Goal: Transaction & Acquisition: Purchase product/service

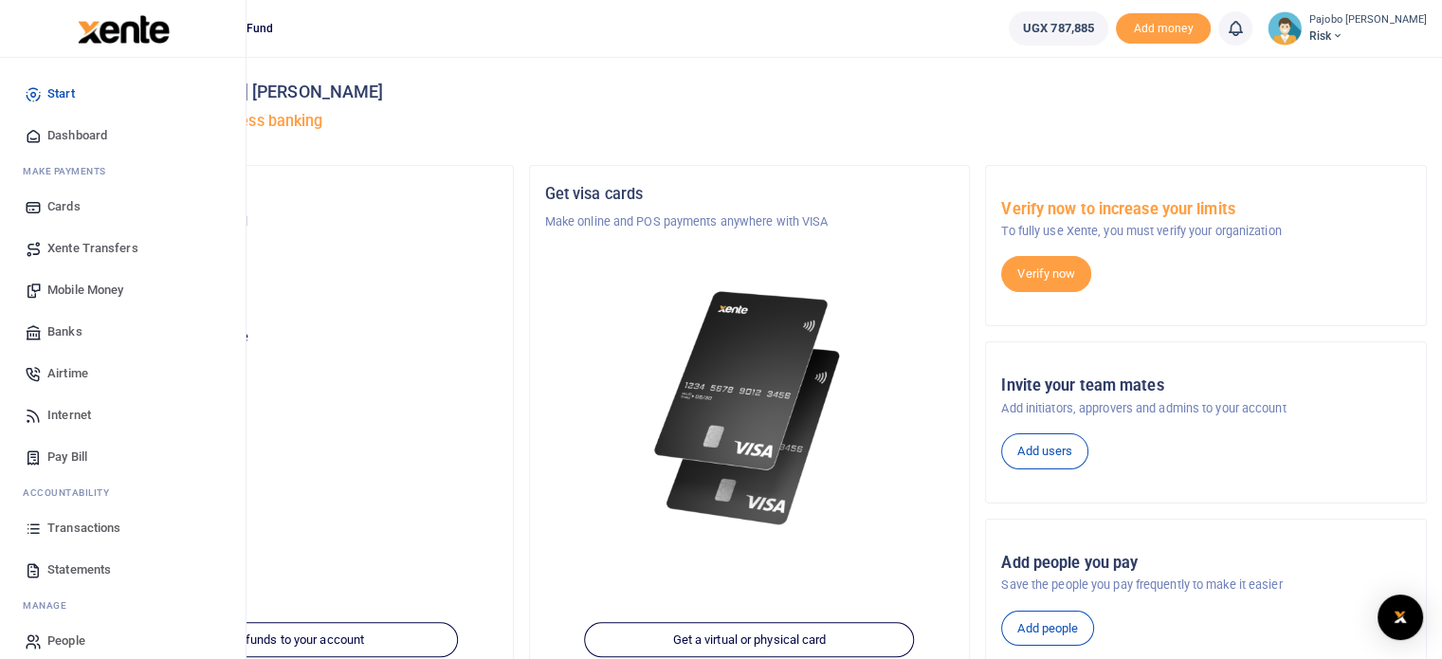
click at [86, 286] on span "Mobile Money" at bounding box center [85, 290] width 76 height 19
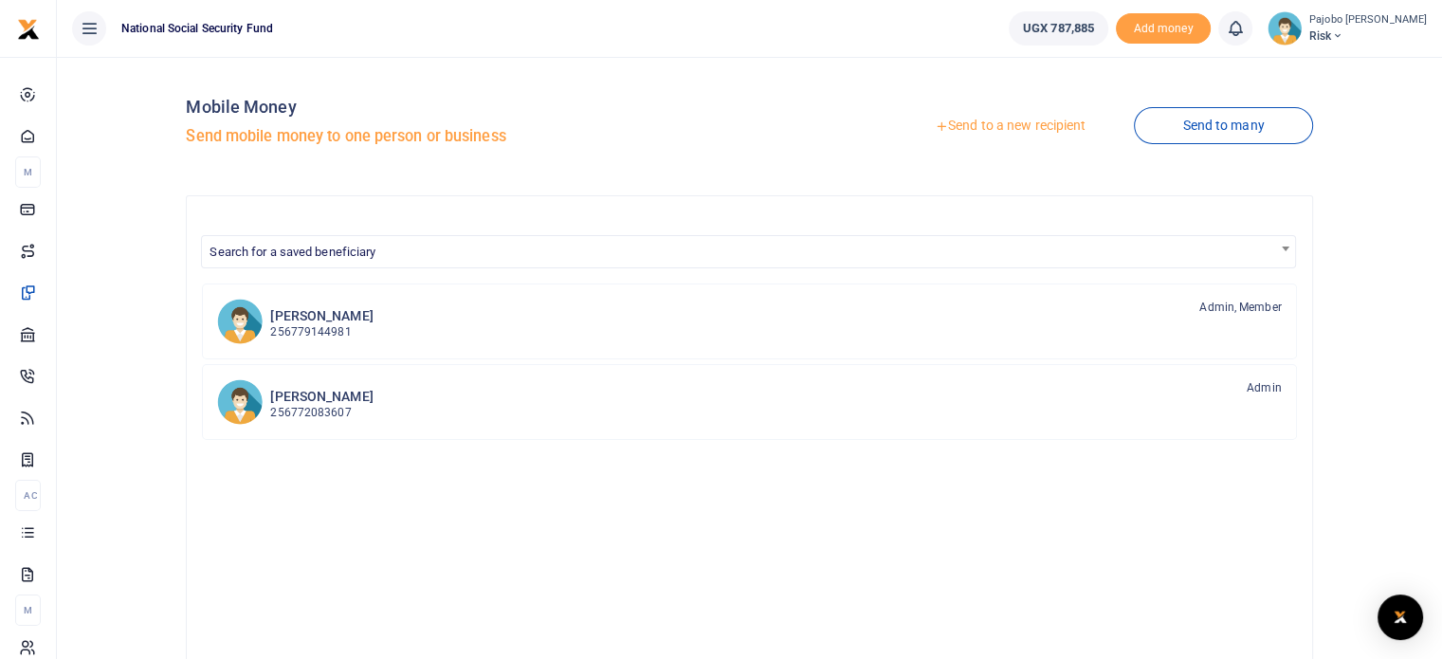
click at [1016, 127] on link "Send to a new recipient" at bounding box center [1009, 126] width 247 height 34
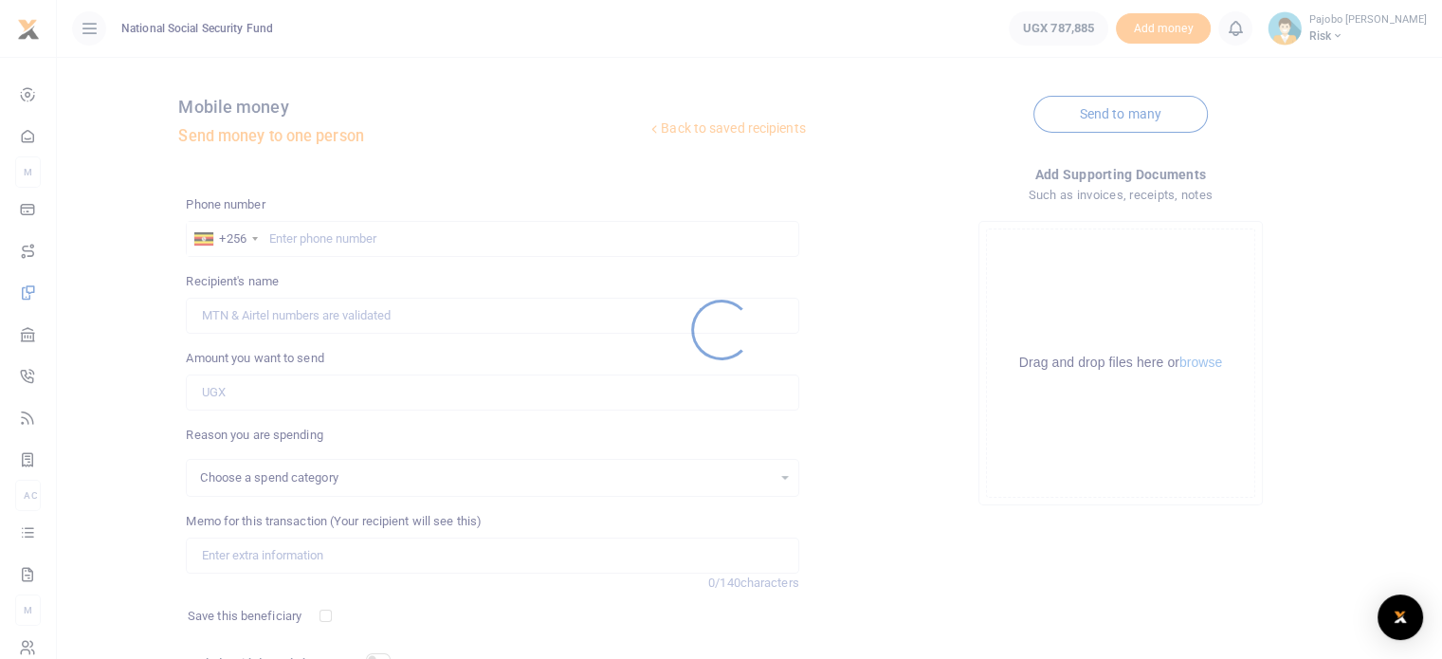
click at [356, 234] on div at bounding box center [721, 329] width 1442 height 659
select select
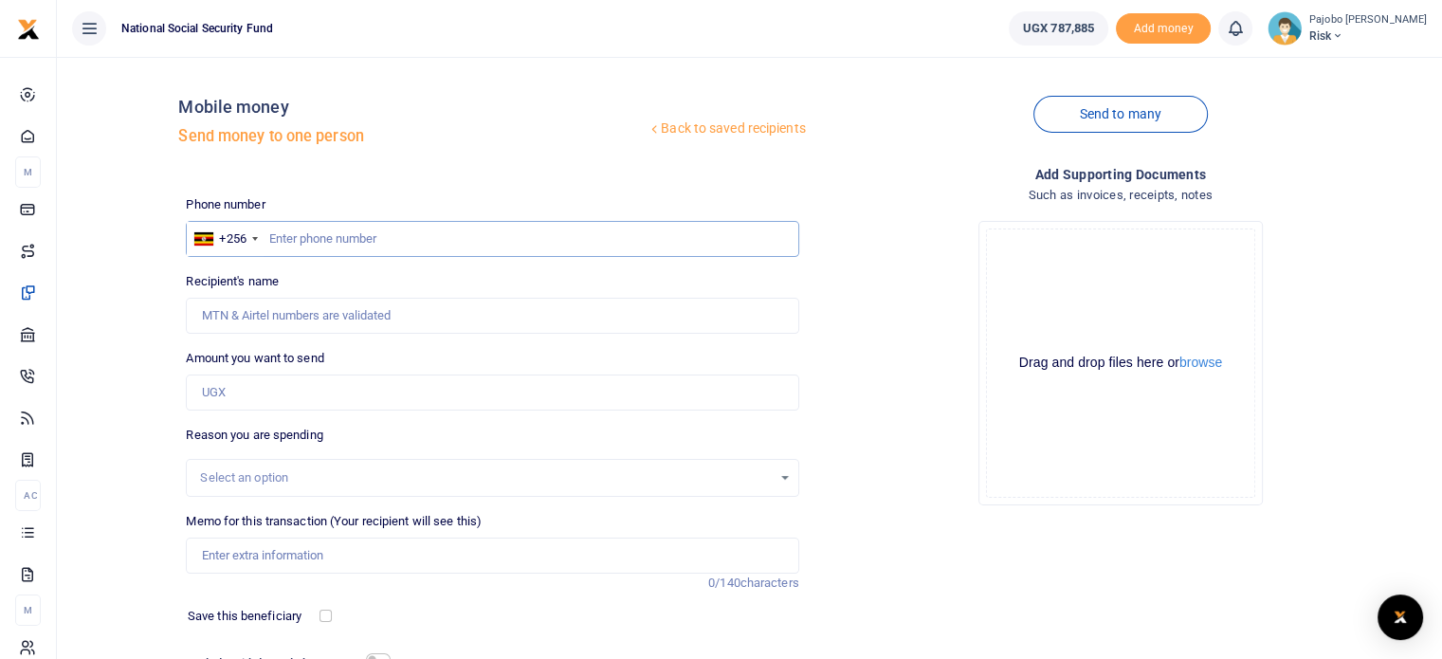
click at [525, 246] on input "text" at bounding box center [492, 239] width 612 height 36
type input "780551491"
type input "Wilberforce Mutungi"
type input "780551491"
click at [290, 400] on input "Amount you want to send" at bounding box center [492, 392] width 612 height 36
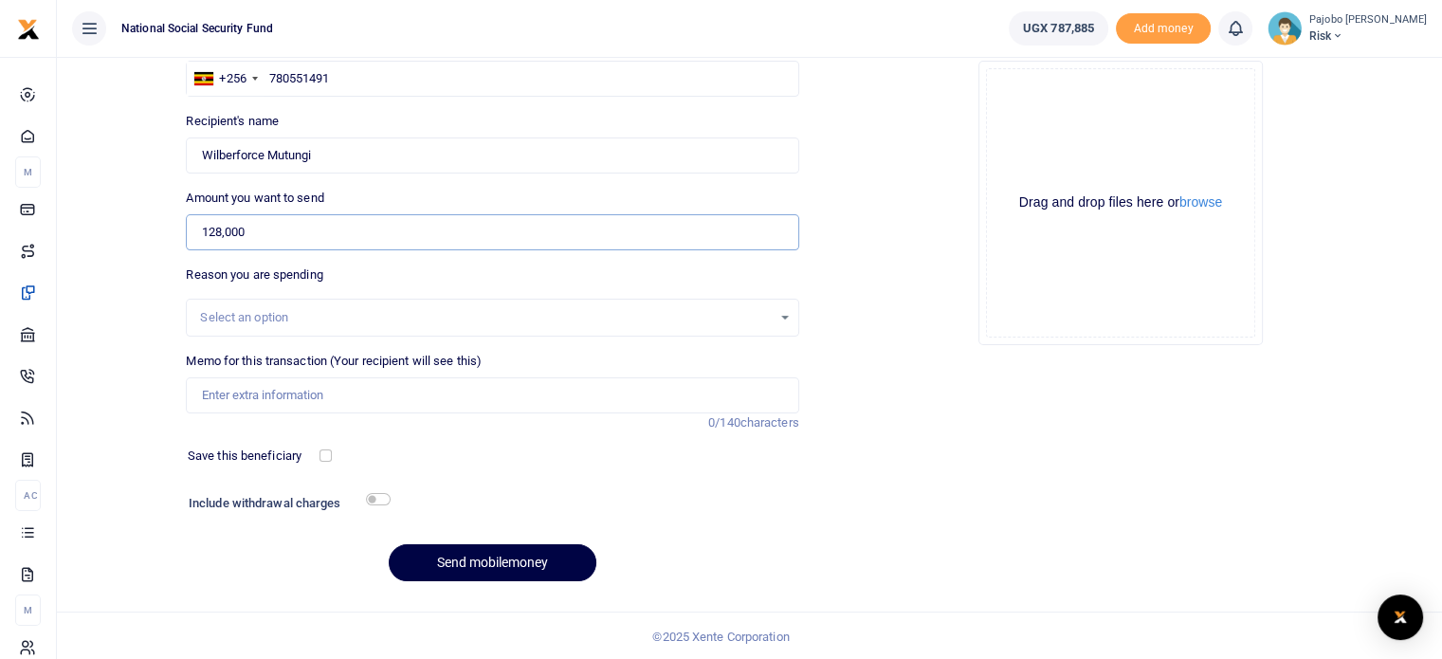
scroll to position [161, 0]
type input "128,000"
click at [288, 387] on input "Memo for this transaction (Your recipient will see this)" at bounding box center [492, 394] width 612 height 36
type input "e"
click at [364, 390] on input "ERM breakfast Snacks from 1st to 12th Sept 2025" at bounding box center [492, 394] width 612 height 36
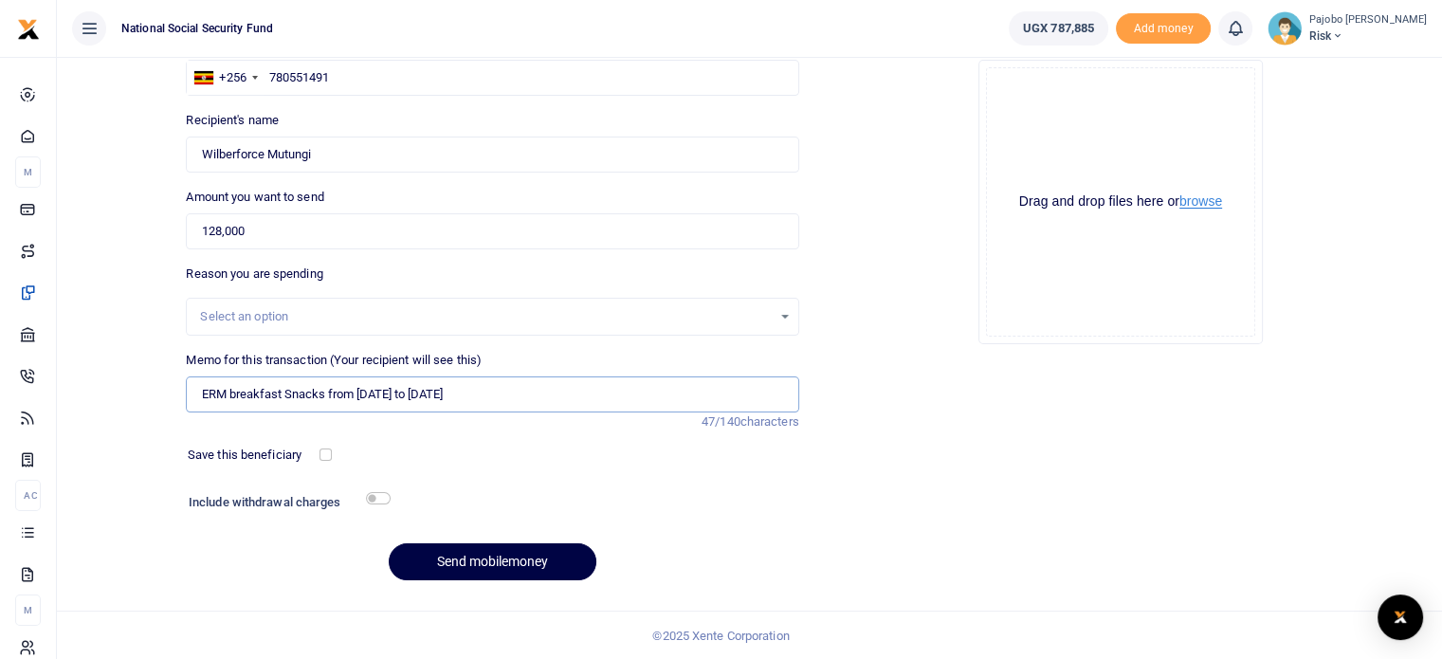
type input "ERM breakfast Snacks from 1st to 12th Sept 2025"
click at [1200, 197] on button "browse" at bounding box center [1200, 201] width 43 height 14
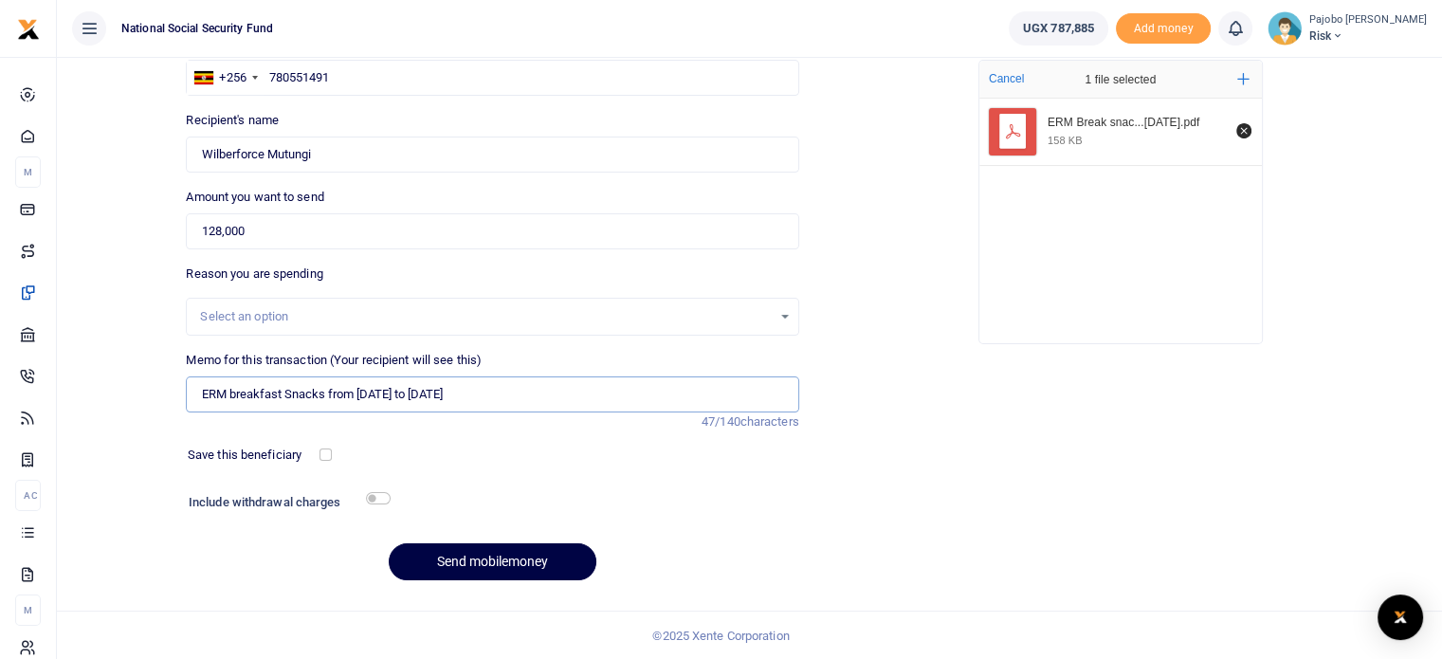
click at [518, 397] on input "ERM breakfast Snacks from 1st to 12th Sept 2025" at bounding box center [492, 394] width 612 height 36
click at [378, 497] on input "checkbox" at bounding box center [378, 498] width 25 height 12
checkbox input "true"
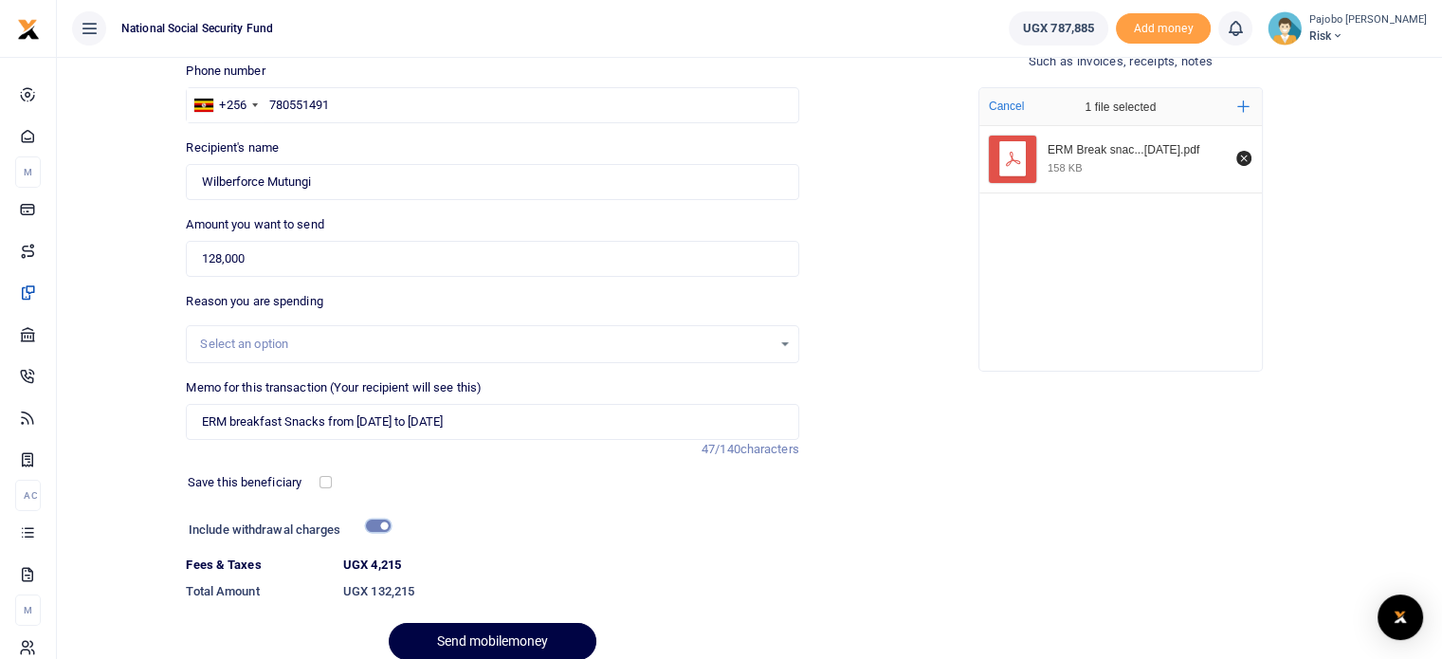
scroll to position [213, 0]
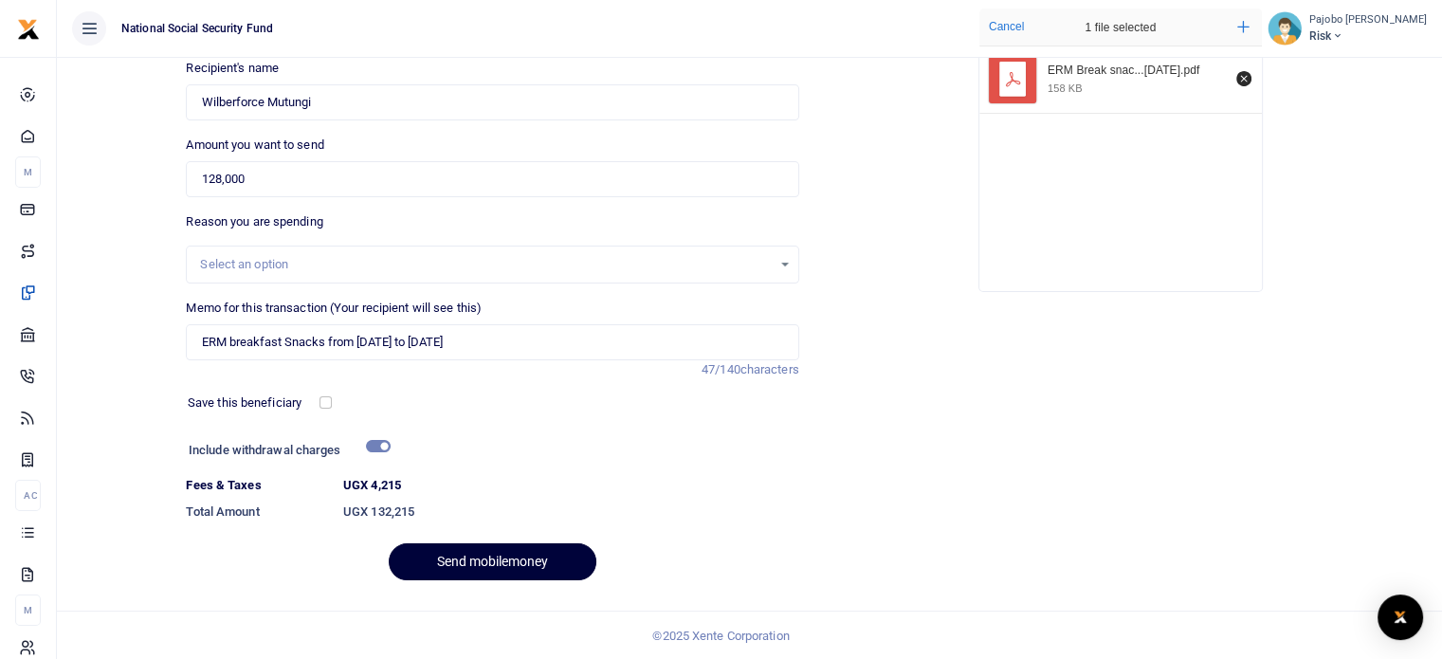
click at [527, 559] on button "Send mobilemoney" at bounding box center [493, 561] width 208 height 37
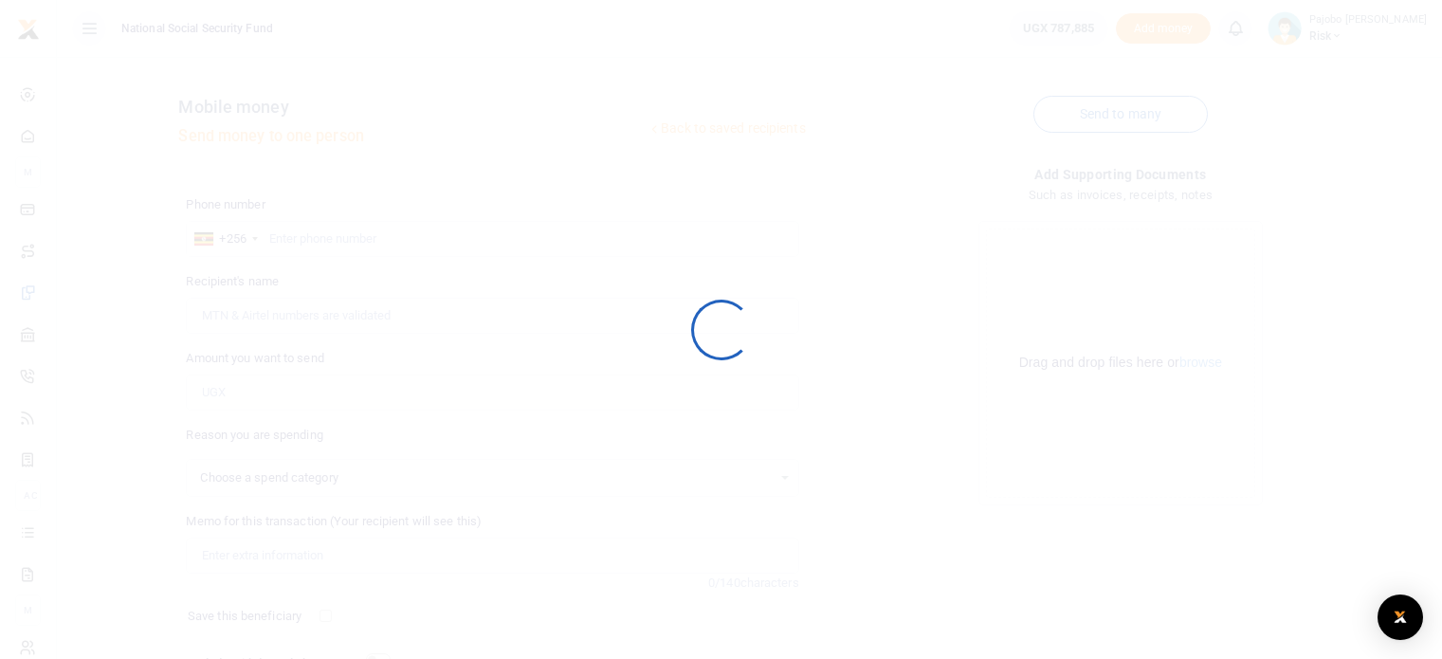
scroll to position [161, 0]
select select
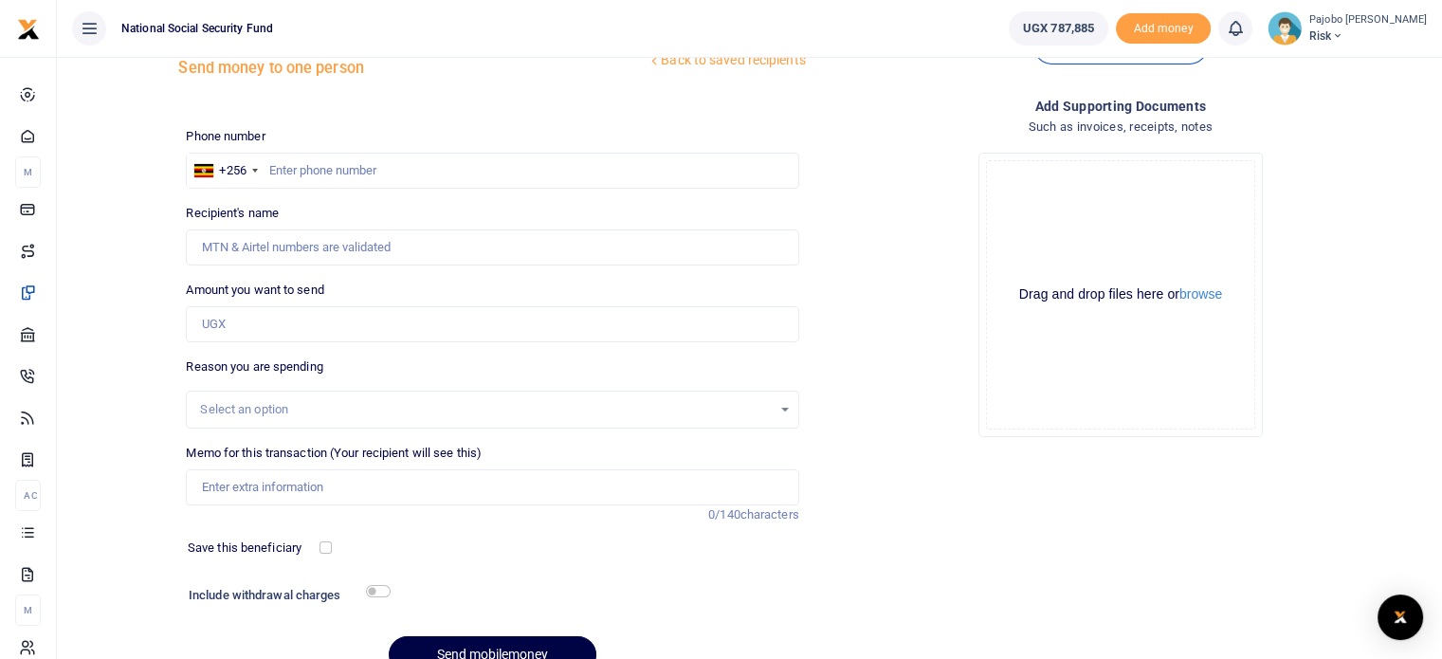
scroll to position [0, 0]
